Goal: Book appointment/travel/reservation

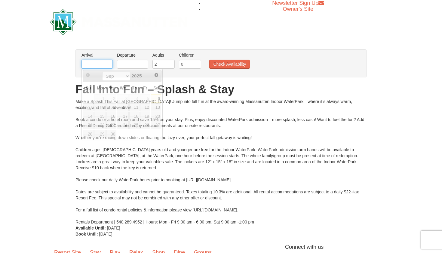
click at [104, 65] on input "text" at bounding box center [97, 64] width 31 height 9
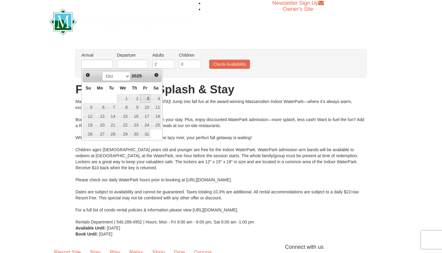
click at [148, 98] on link "3" at bounding box center [145, 98] width 10 height 8
type input "[DATE]"
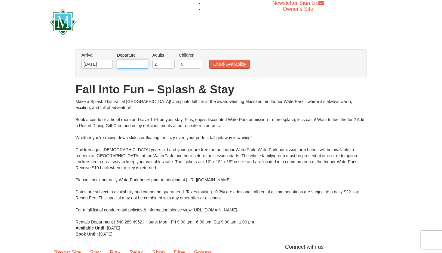
click at [139, 66] on input "text" at bounding box center [132, 64] width 31 height 9
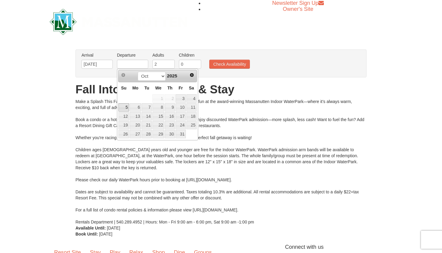
click at [122, 106] on link "5" at bounding box center [124, 107] width 11 height 8
type input "[DATE]"
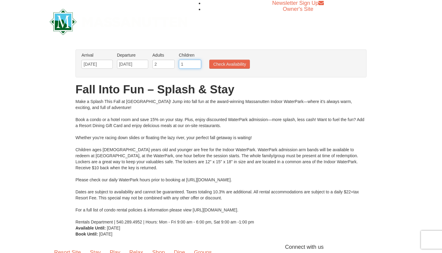
click at [196, 64] on input "1" at bounding box center [190, 64] width 22 height 9
type input "2"
click at [196, 64] on input "2" at bounding box center [190, 64] width 22 height 9
click at [221, 66] on button "Check Availability" at bounding box center [229, 64] width 41 height 9
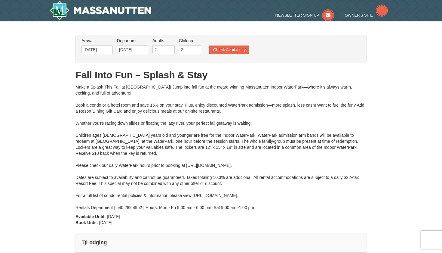
type input "[DATE]"
type input "10/04/2025"
type input "[DATE]"
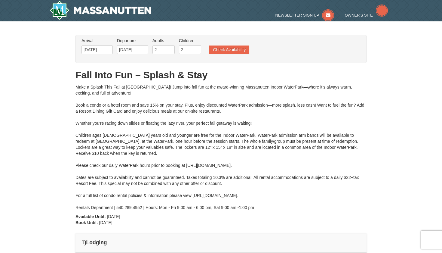
type input "[DATE]"
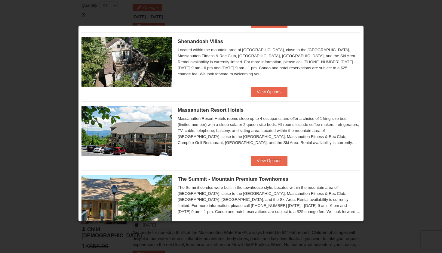
scroll to position [153, 0]
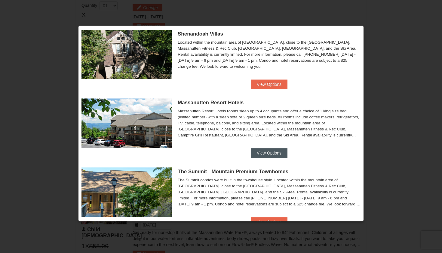
click at [274, 154] on button "View Options" at bounding box center [269, 153] width 37 height 10
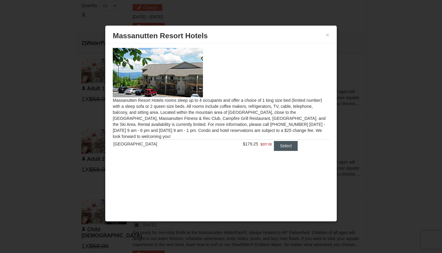
click at [279, 144] on button "Select" at bounding box center [286, 146] width 24 height 10
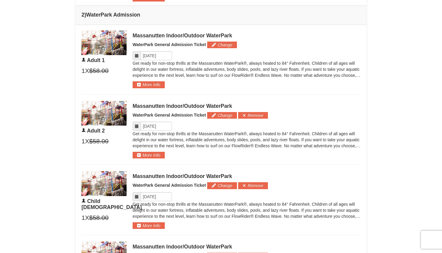
scroll to position [315, 0]
